Goal: Use online tool/utility: Utilize a website feature to perform a specific function

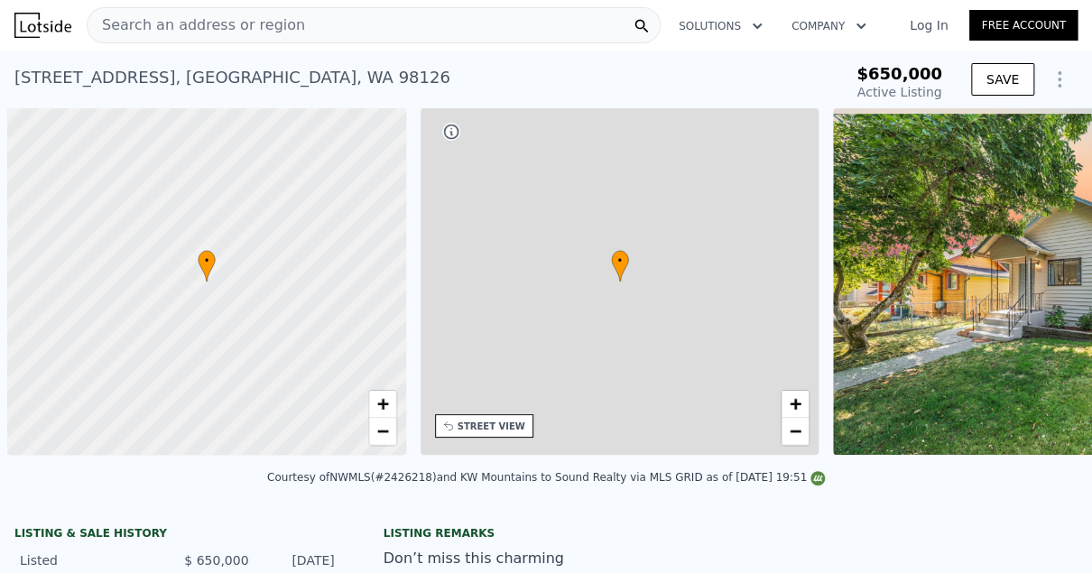
scroll to position [0, 7]
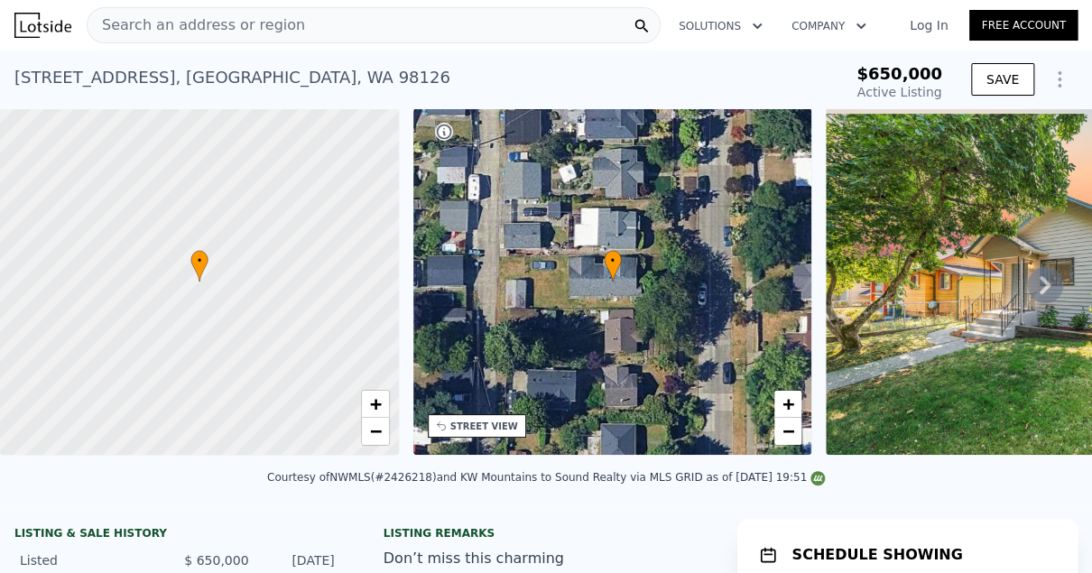
type input "-$ 698,551"
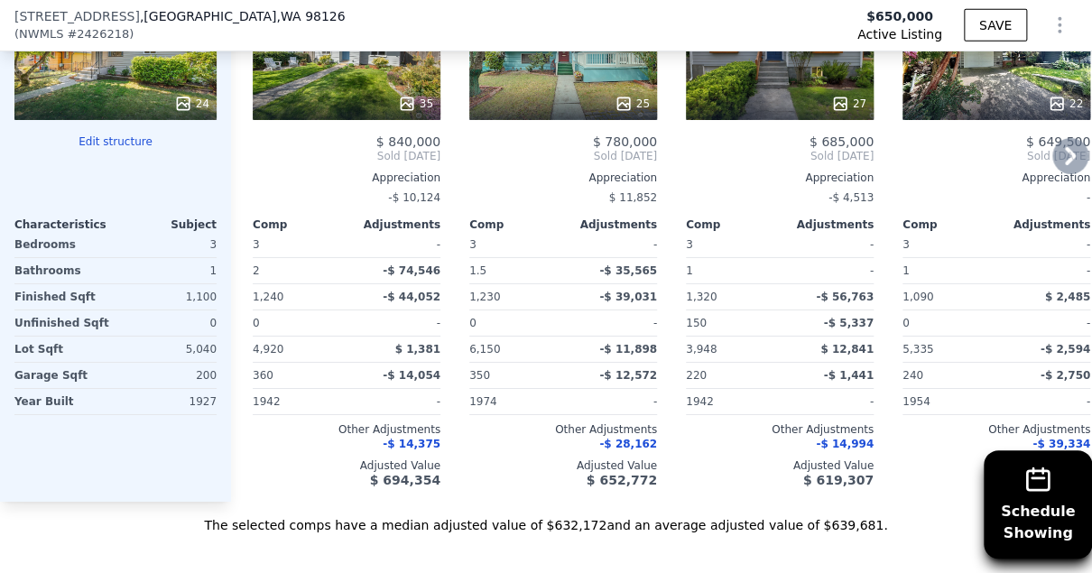
scroll to position [2278, 0]
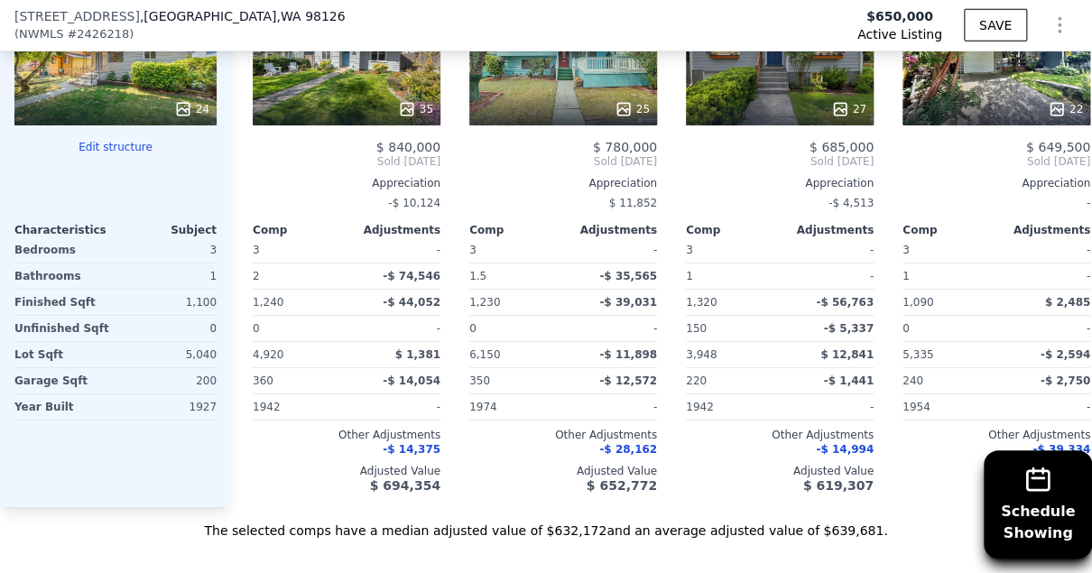
click at [126, 140] on button "Edit structure" at bounding box center [115, 147] width 202 height 14
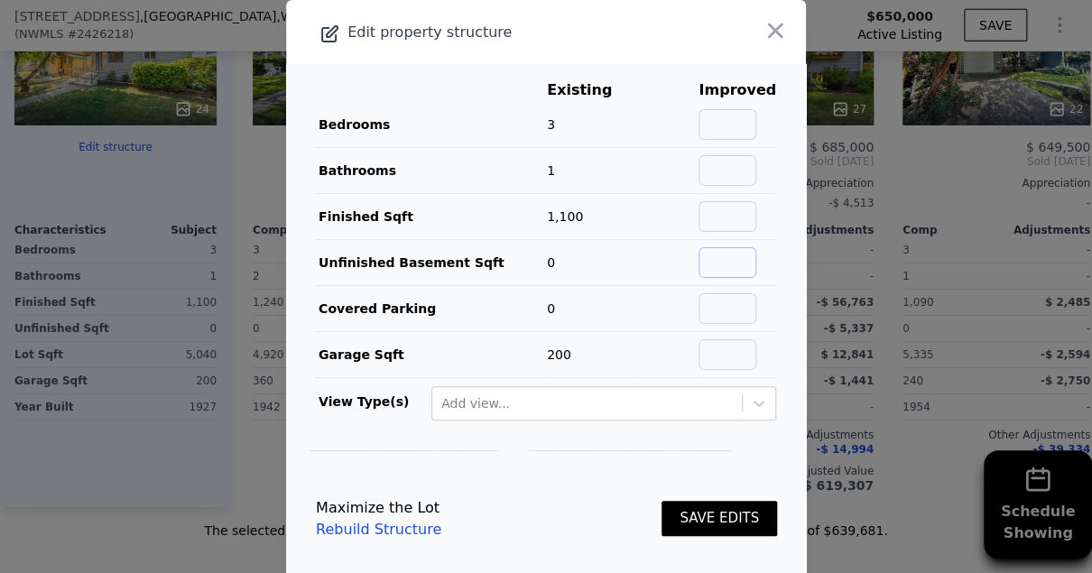
click at [732, 261] on input "text" at bounding box center [727, 262] width 58 height 31
click at [727, 271] on input "text" at bounding box center [727, 262] width 58 height 31
click at [741, 215] on input "text" at bounding box center [727, 216] width 58 height 31
type input "1500"
click at [747, 118] on input "text" at bounding box center [727, 124] width 58 height 31
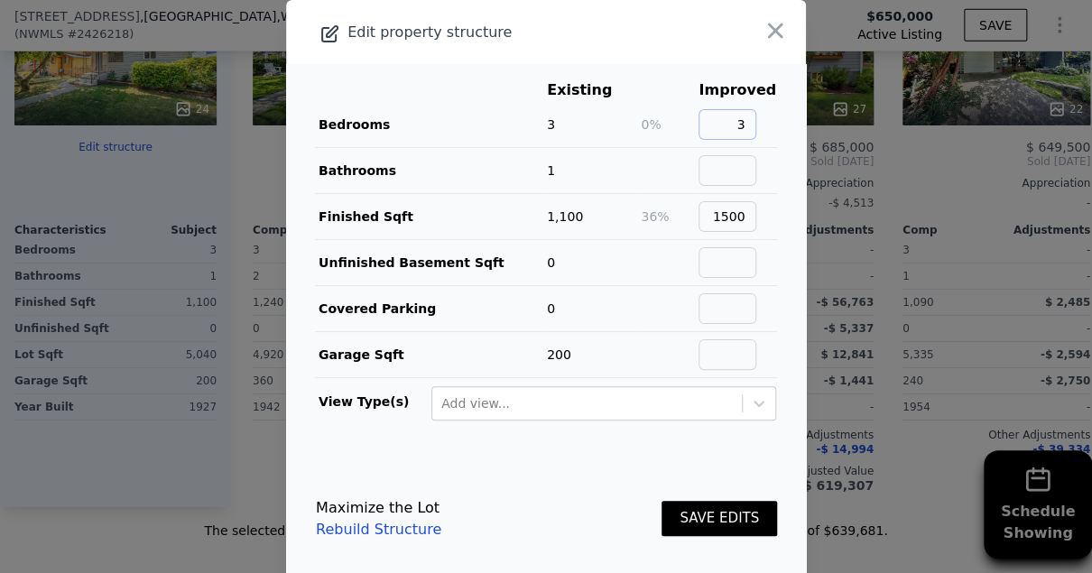
type input "3"
click at [743, 164] on input "text" at bounding box center [727, 170] width 58 height 31
type input "2"
click at [737, 363] on input "text" at bounding box center [727, 354] width 58 height 31
click at [700, 514] on button "SAVE EDITS" at bounding box center [718, 518] width 115 height 35
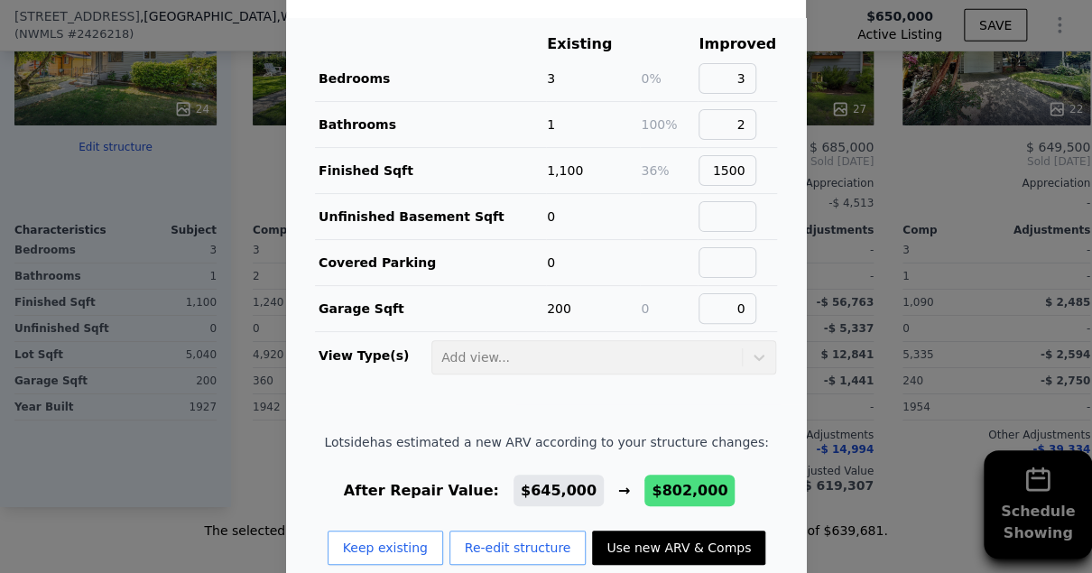
scroll to position [51, 0]
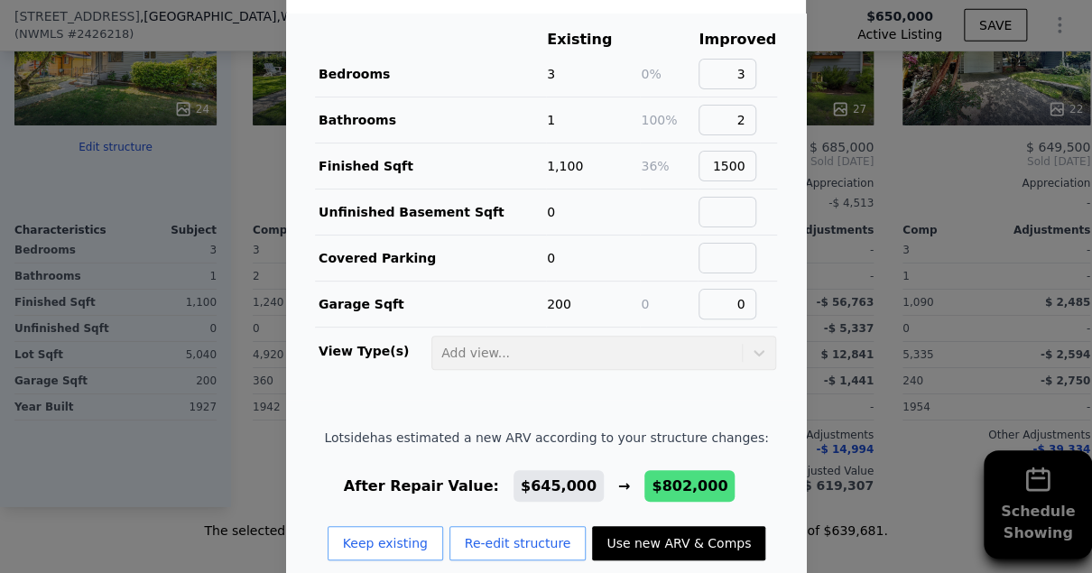
click at [716, 370] on td "Add view..." at bounding box center [603, 348] width 346 height 43
click at [729, 231] on td at bounding box center [736, 212] width 79 height 46
click at [752, 138] on td "2" at bounding box center [736, 120] width 79 height 46
click at [505, 548] on button "Re-edit structure" at bounding box center [517, 543] width 137 height 34
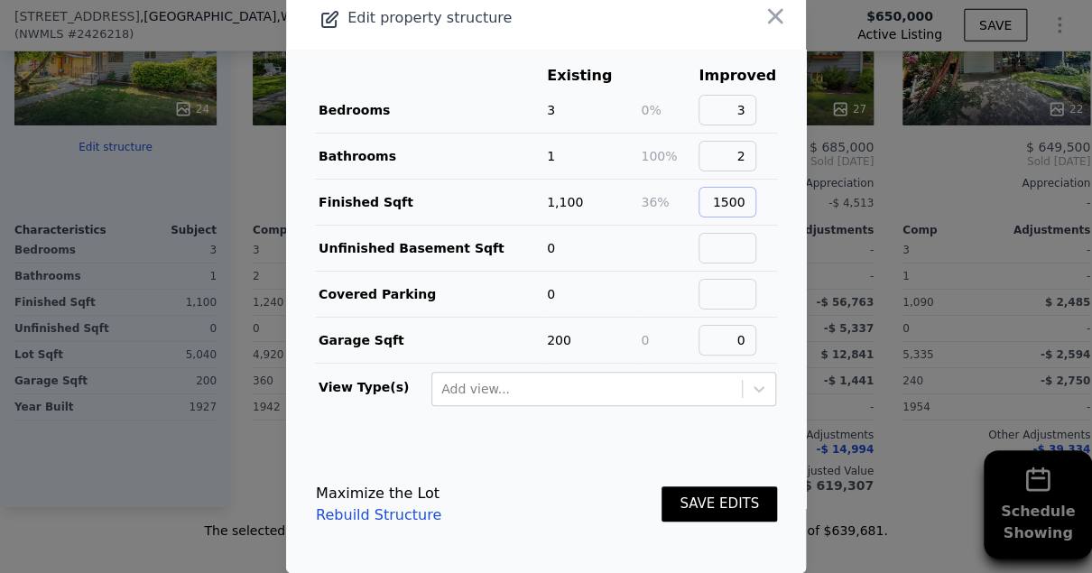
click at [756, 189] on input "1500" at bounding box center [727, 202] width 58 height 31
click at [750, 333] on input "0" at bounding box center [727, 340] width 58 height 31
click at [750, 337] on input "0" at bounding box center [727, 340] width 58 height 31
type input "1"
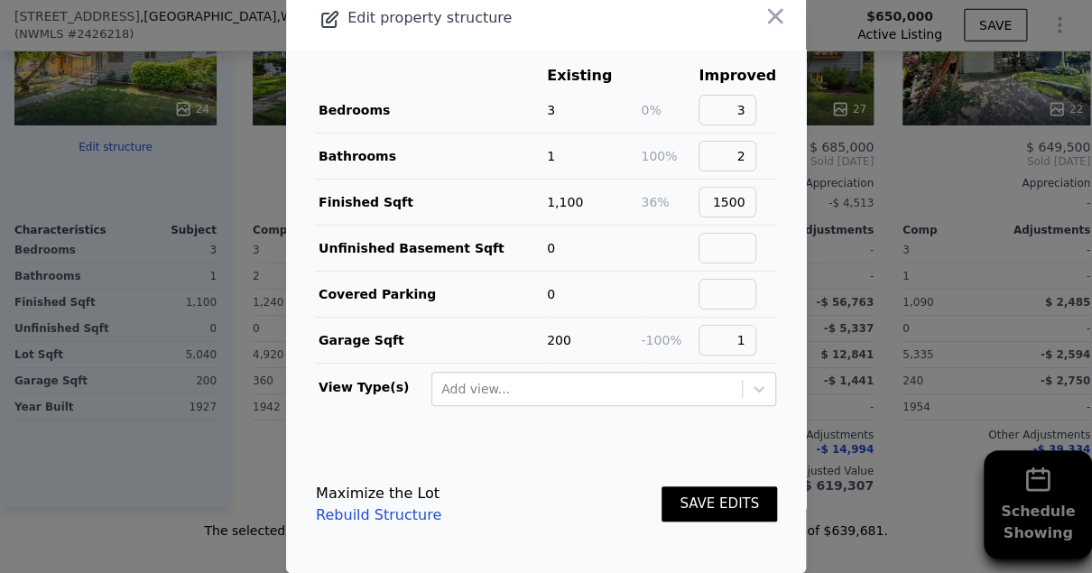
click at [707, 492] on button "SAVE EDITS" at bounding box center [718, 503] width 115 height 35
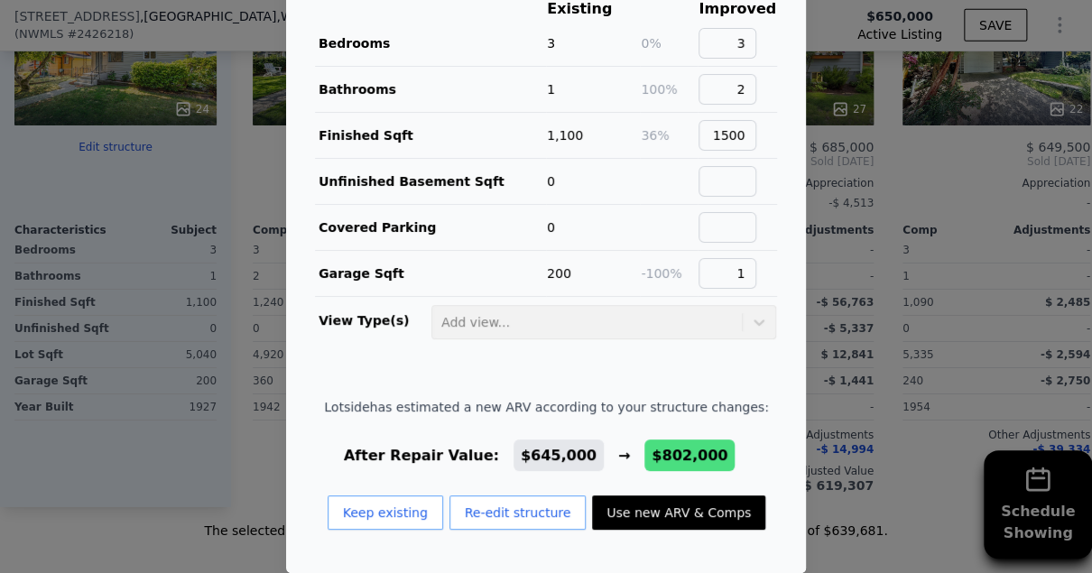
scroll to position [83, 0]
click at [675, 501] on button "Use new ARV & Comps" at bounding box center [678, 512] width 173 height 34
checkbox input "false"
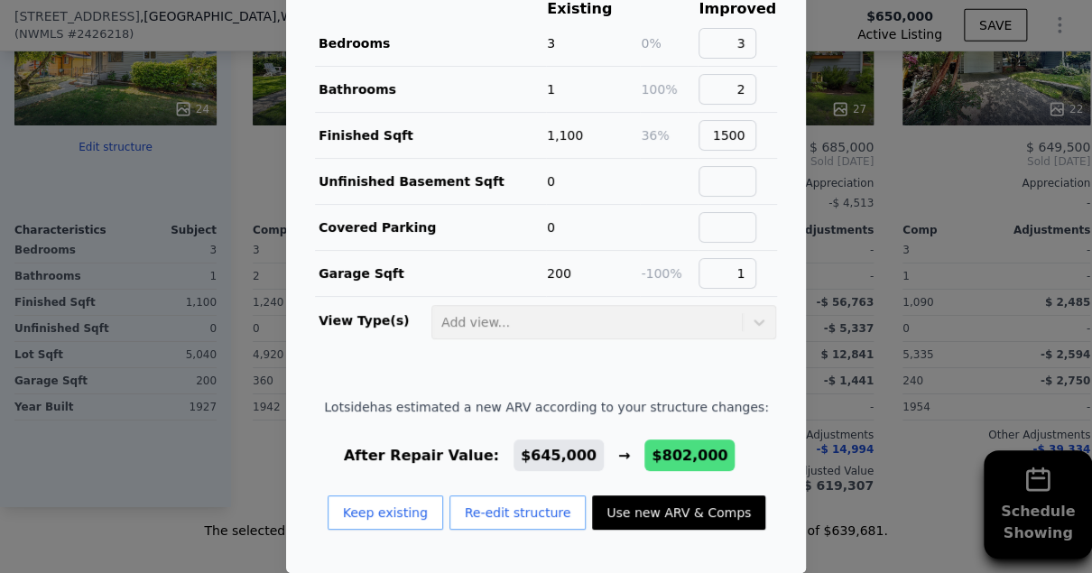
checkbox input "true"
type input "$ 802,000"
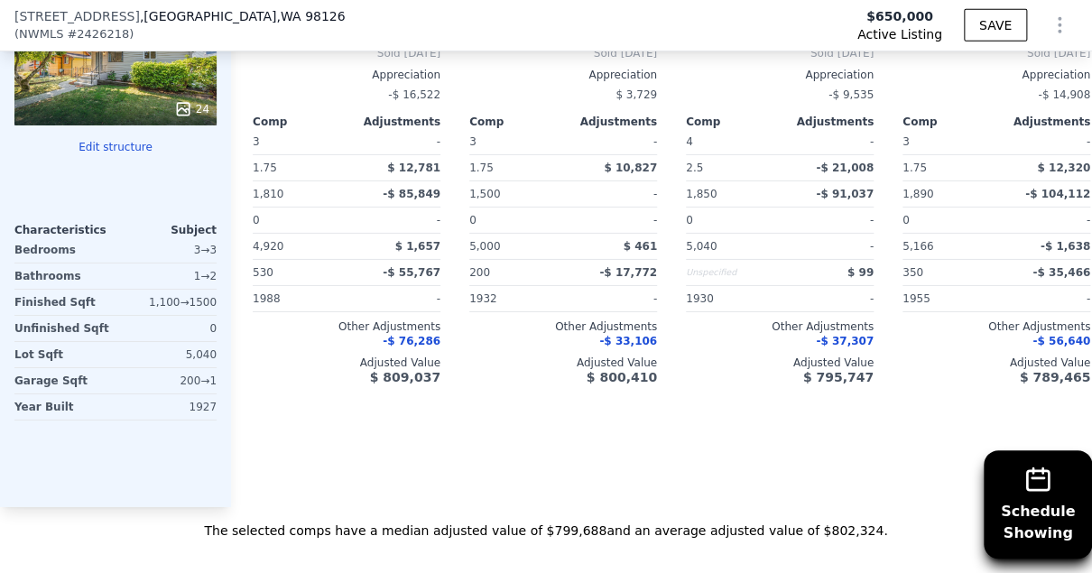
type input "4"
type input "1"
type input "2.75"
type input "1090"
type input "1980"
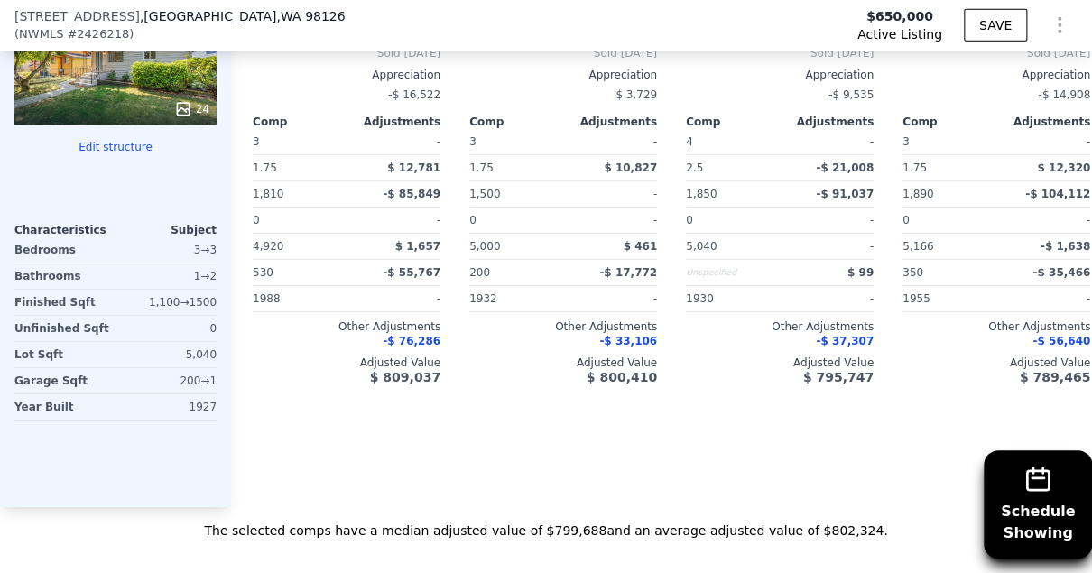
type input "$ 44,798"
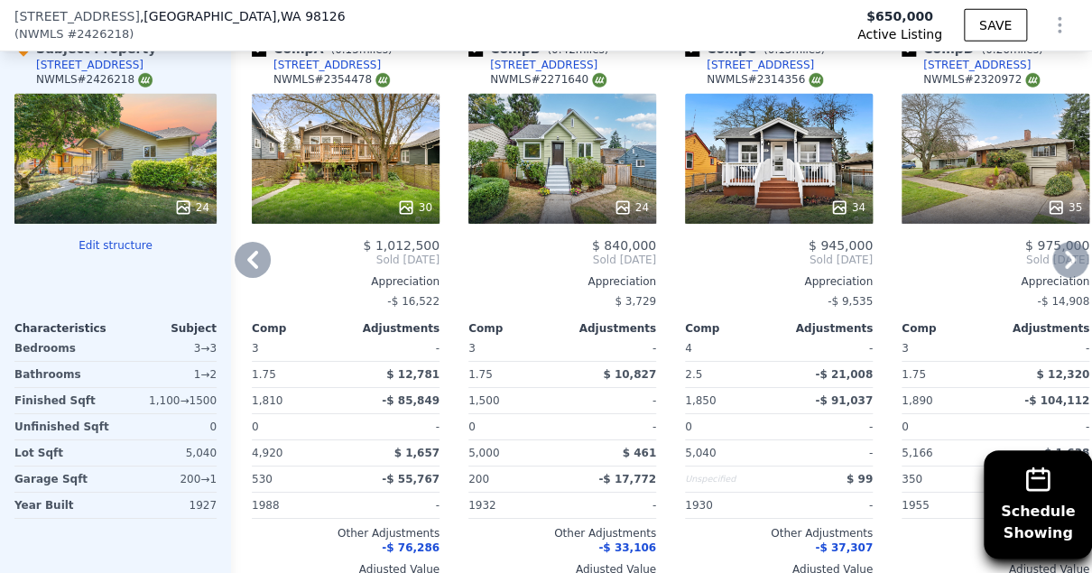
scroll to position [2177, 0]
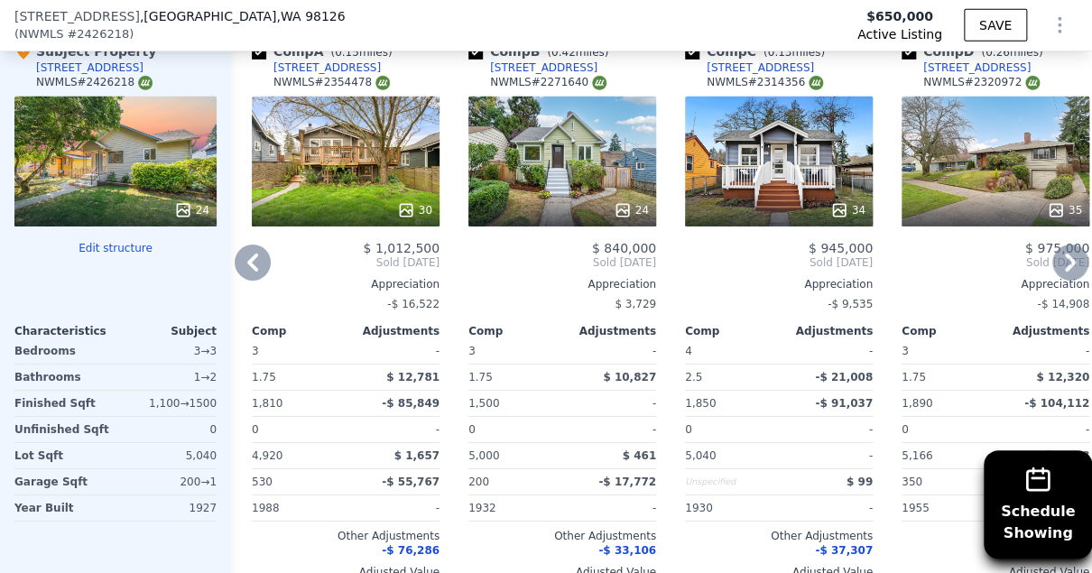
click at [1075, 260] on icon at bounding box center [1070, 262] width 36 height 36
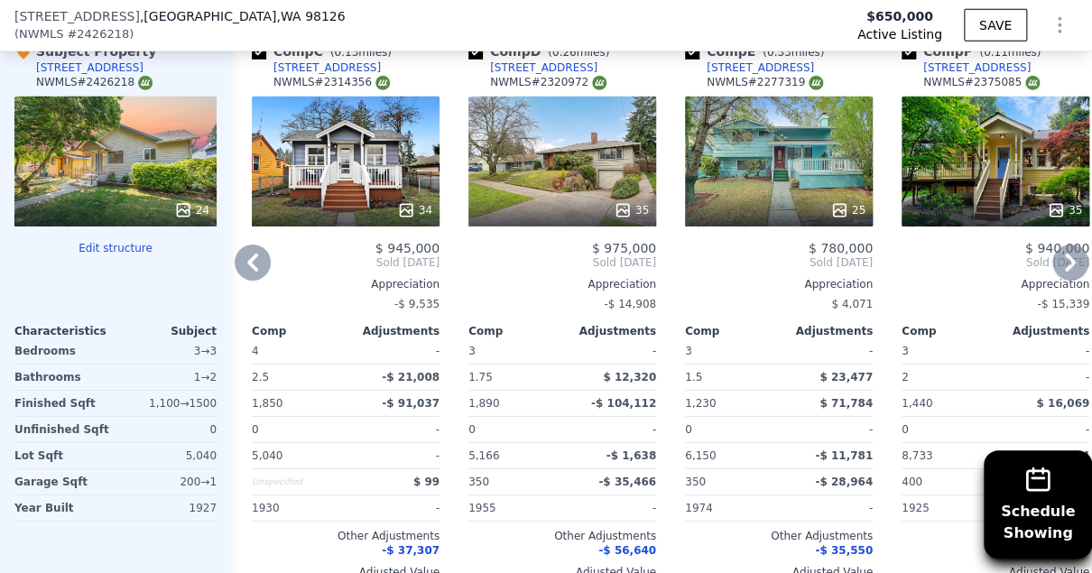
click at [1075, 260] on div "Comp A ( 0.15 miles) [STREET_ADDRESS] # 2354478 30 $ 1,012,500 Sold [DATE] Appr…" at bounding box center [661, 318] width 861 height 580
click at [1057, 247] on icon at bounding box center [1070, 262] width 36 height 36
